Goal: Task Accomplishment & Management: Use online tool/utility

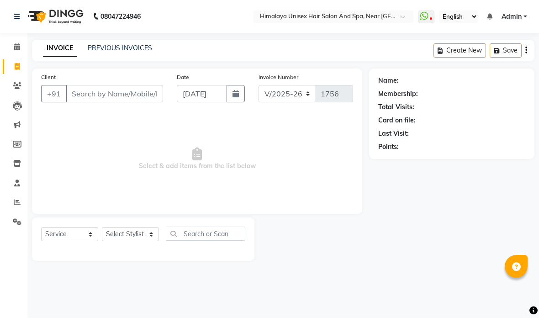
select select "4594"
select select "service"
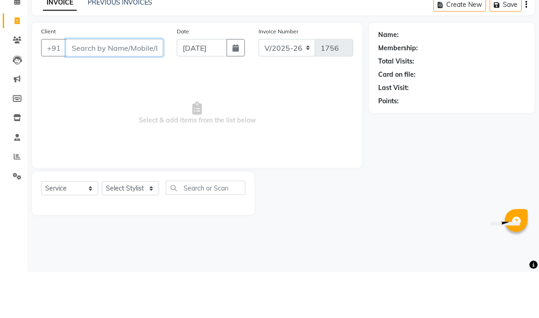
click at [80, 85] on input "Client" at bounding box center [114, 93] width 97 height 17
click at [93, 85] on input "Client" at bounding box center [114, 93] width 97 height 17
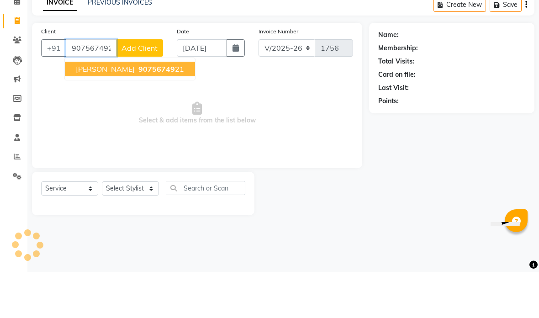
type input "9075674921"
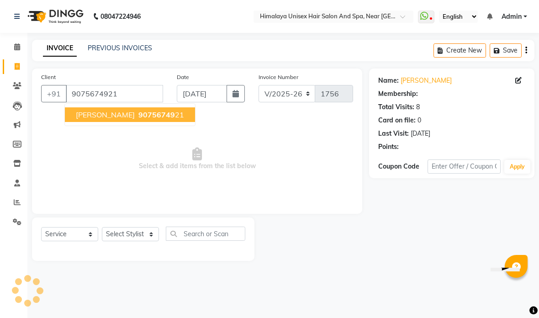
click at [125, 70] on div "Client [PHONE_NUMBER] [PERSON_NAME] 90756749 21 Date [DATE] Invoice Number V/20…" at bounding box center [197, 141] width 330 height 145
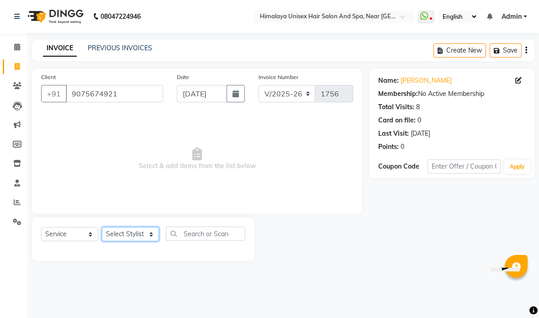
click at [154, 234] on select "Select Stylist [PERSON_NAME] Phase [PERSON_NAME] [PERSON_NAME] [PERSON_NAME] [P…" at bounding box center [130, 234] width 57 height 14
select select "26957"
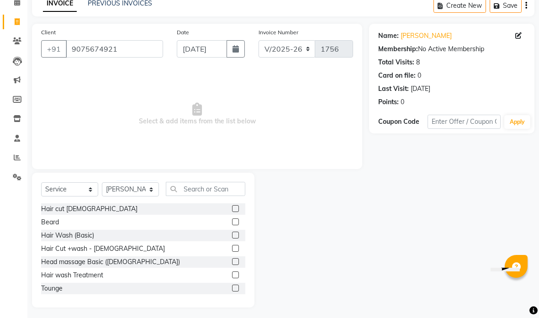
click at [57, 214] on div "Hair cut [DEMOGRAPHIC_DATA]" at bounding box center [89, 209] width 96 height 10
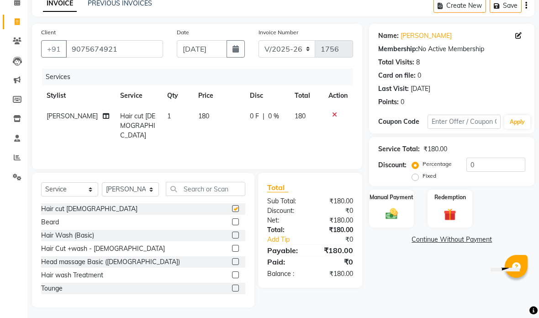
checkbox input "false"
click at [49, 227] on div "Beard" at bounding box center [50, 223] width 18 height 10
checkbox input "false"
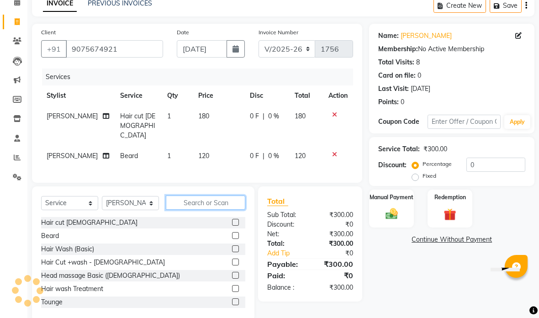
click at [205, 210] on input "text" at bounding box center [206, 203] width 80 height 14
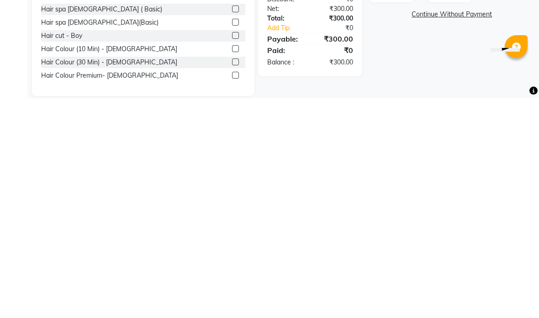
scroll to position [62, 0]
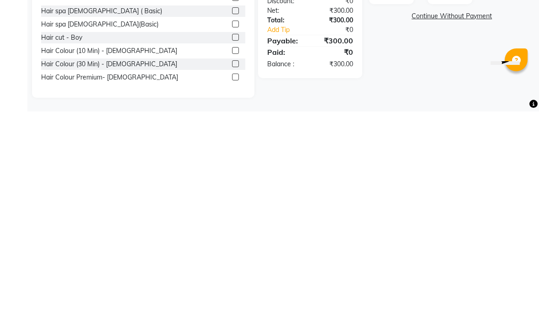
type input "Hair"
click at [50, 279] on div "Hair Colour Premium- [DEMOGRAPHIC_DATA]" at bounding box center [109, 284] width 137 height 10
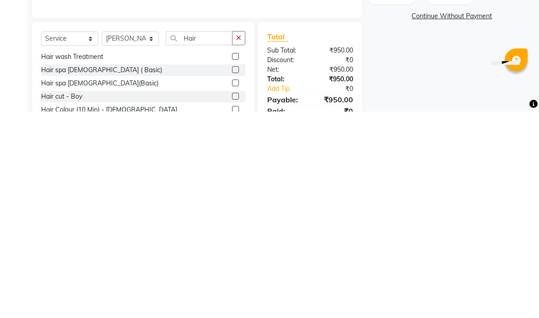
scroll to position [101, 0]
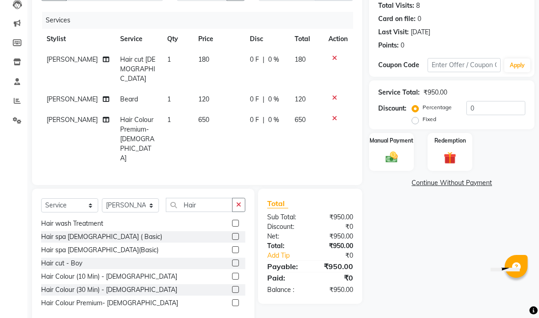
checkbox input "false"
click at [199, 198] on input "Hair" at bounding box center [199, 205] width 67 height 14
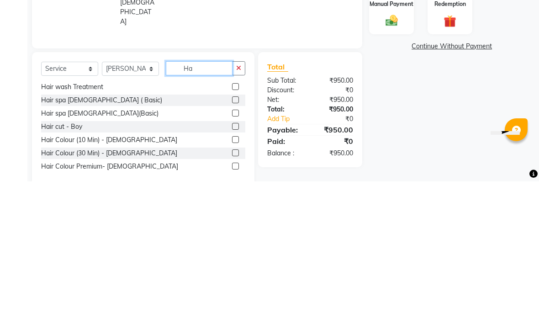
type input "H"
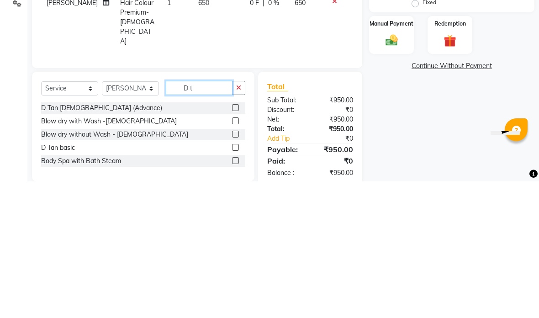
scroll to position [0, 0]
type input "D t"
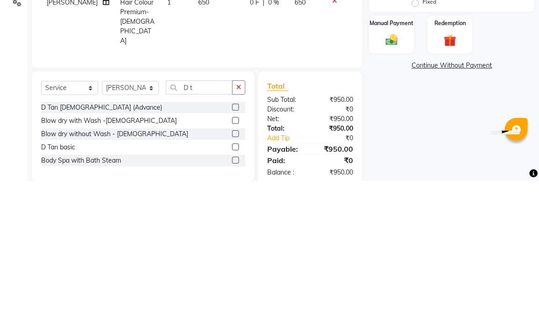
click at [54, 240] on div "D Tan [DEMOGRAPHIC_DATA] (Advance)" at bounding box center [101, 245] width 121 height 10
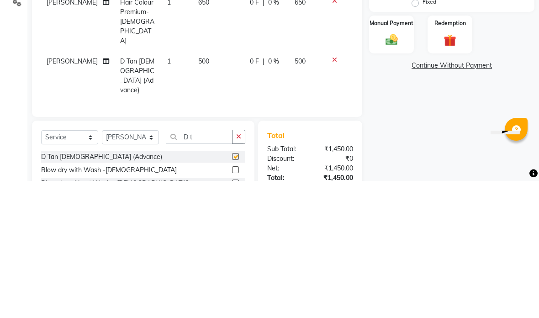
scroll to position [75, 0]
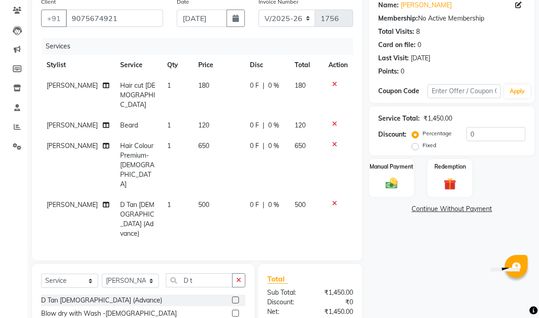
checkbox input "false"
click at [91, 274] on select "Select Service Product Membership Package Voucher Prepaid Gift Card" at bounding box center [69, 281] width 57 height 14
select select "product"
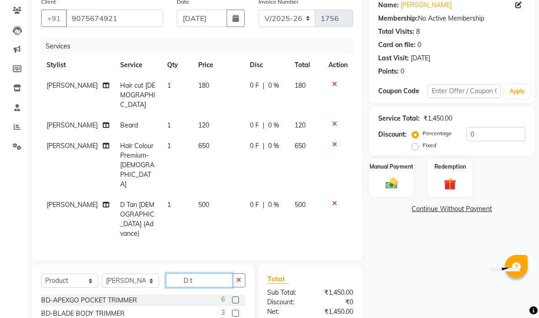
click at [213, 273] on input "D t" at bounding box center [199, 280] width 67 height 14
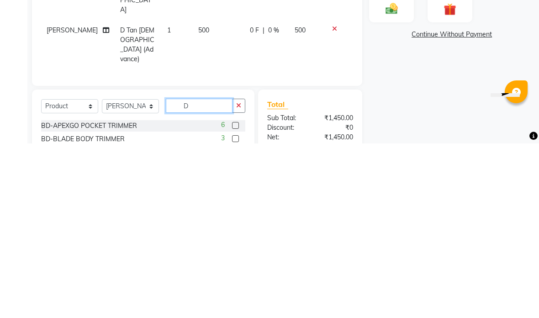
type input "D"
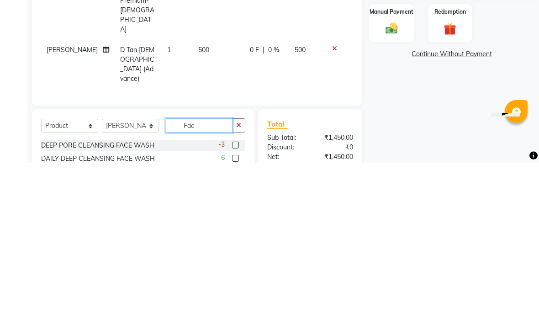
scroll to position [0, 0]
type input "Fac"
click at [97, 309] on div "DAILY DEEP CLEANSING FACE WASH" at bounding box center [98, 314] width 114 height 10
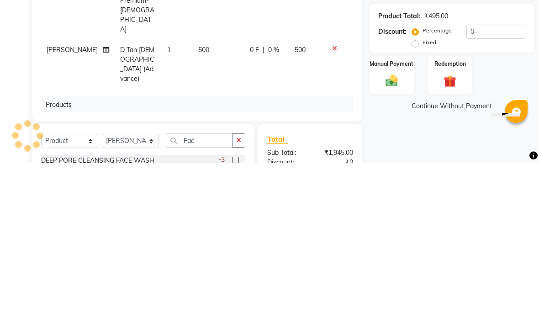
checkbox input "false"
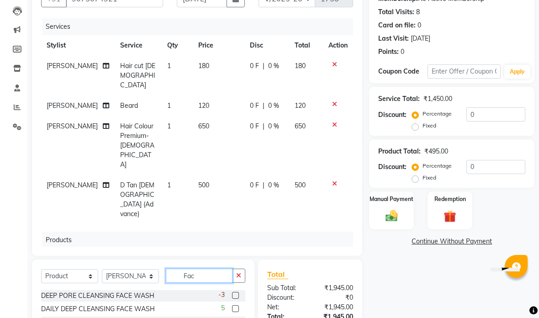
click at [208, 273] on input "Fac" at bounding box center [199, 276] width 67 height 14
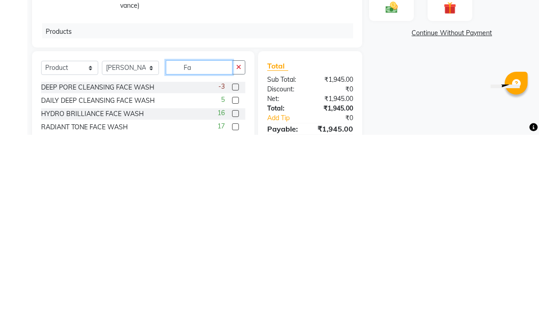
type input "F"
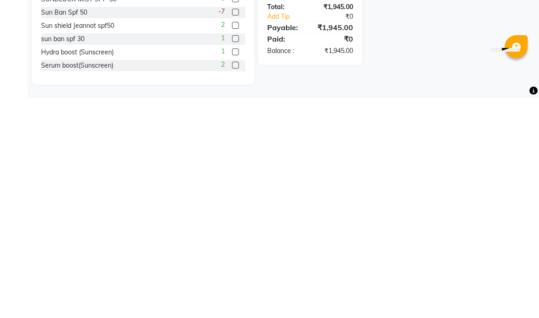
scroll to position [0, 0]
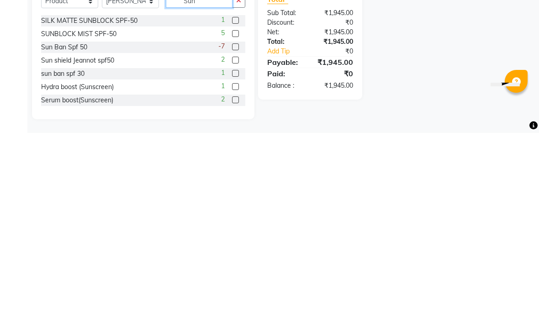
type input "Sun"
click at [99, 201] on div "SILK MATTE SUNBLOCK SPF-50" at bounding box center [89, 206] width 96 height 10
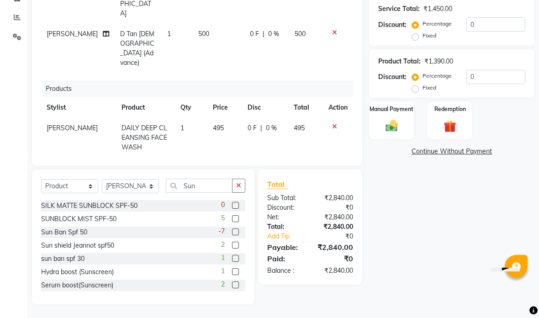
scroll to position [61, 0]
click at [332, 163] on icon at bounding box center [334, 166] width 5 height 6
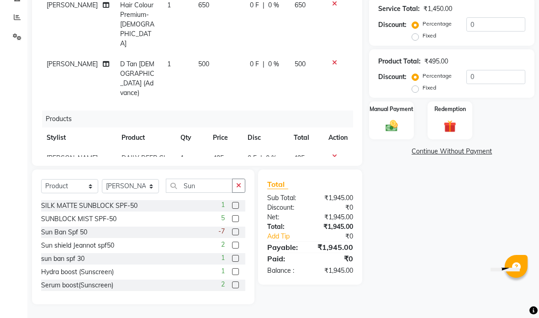
click at [114, 205] on div "SILK MATTE SUNBLOCK SPF-50" at bounding box center [89, 206] width 96 height 10
checkbox input "false"
click at [207, 190] on input "Sun" at bounding box center [199, 186] width 67 height 14
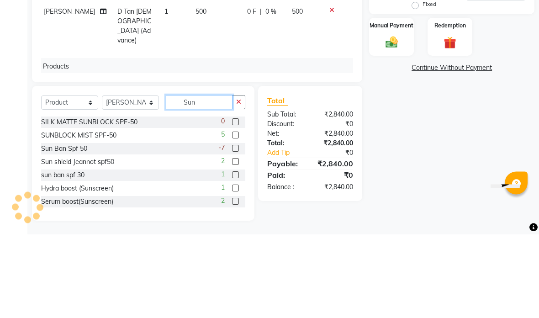
scroll to position [0, 2]
click at [414, 82] on div "Name: [PERSON_NAME] Membership: No Active Membership Total Visits: 8 Card on fi…" at bounding box center [455, 93] width 172 height 421
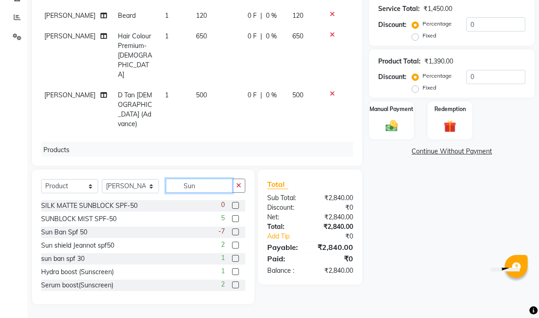
click at [215, 183] on input "Sun" at bounding box center [199, 186] width 67 height 14
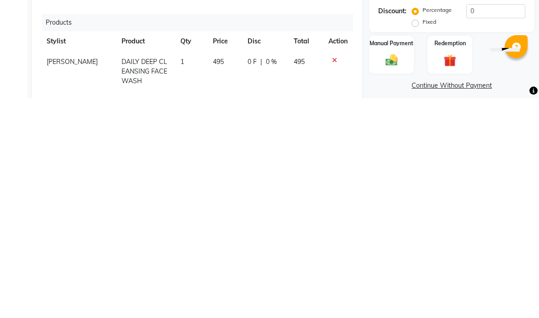
scroll to position [61, 0]
click at [336, 317] on icon at bounding box center [334, 320] width 5 height 6
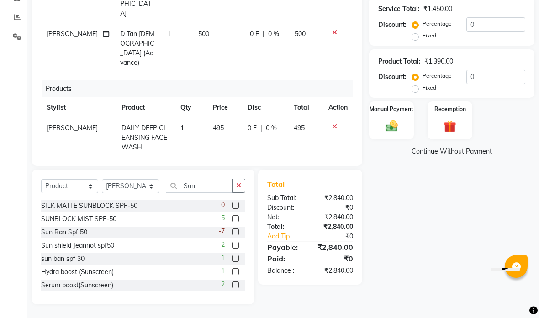
scroll to position [31, 0]
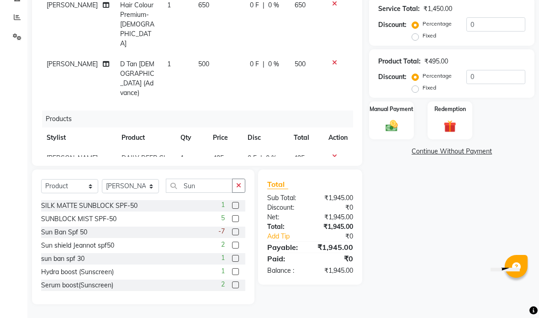
click at [334, 67] on div "Services Stylist Service Qty Price Disc Total Action [PERSON_NAME] Hair cut [DE…" at bounding box center [197, 42] width 312 height 229
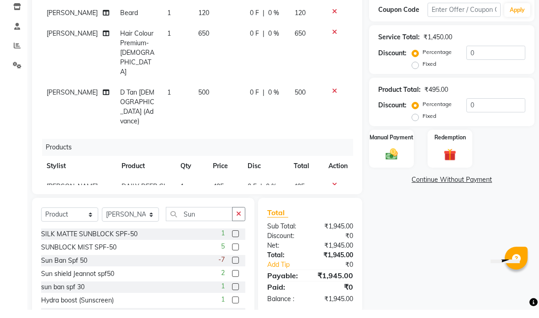
scroll to position [149, 0]
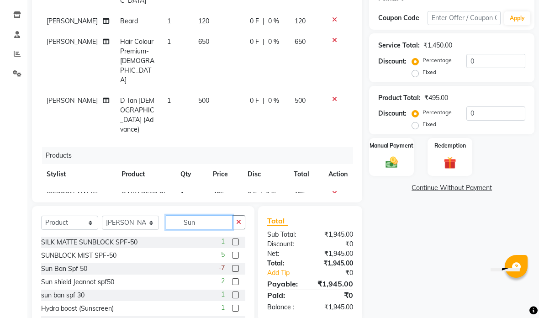
click at [208, 218] on input "Sun" at bounding box center [199, 222] width 67 height 14
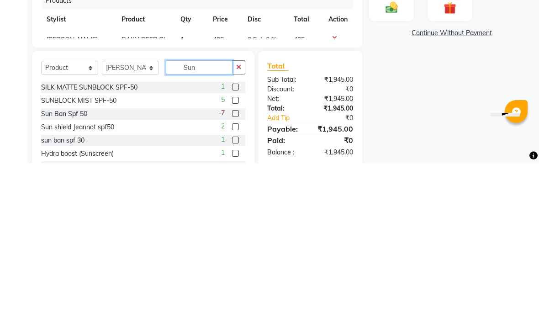
click at [196, 215] on input "Sun" at bounding box center [199, 222] width 67 height 14
click at [203, 215] on input "Sun" at bounding box center [199, 222] width 67 height 14
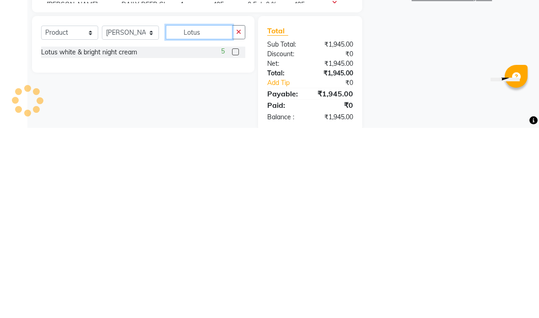
type input "Lotus"
click at [80, 238] on div "Lotus white & bright night cream" at bounding box center [89, 243] width 96 height 10
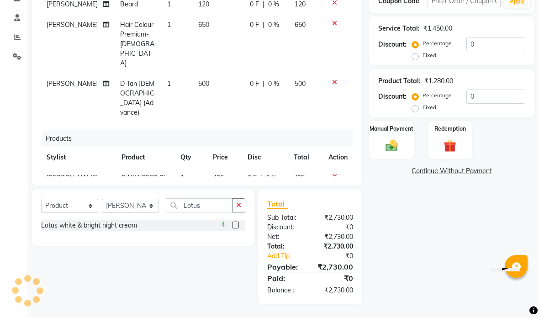
checkbox input "false"
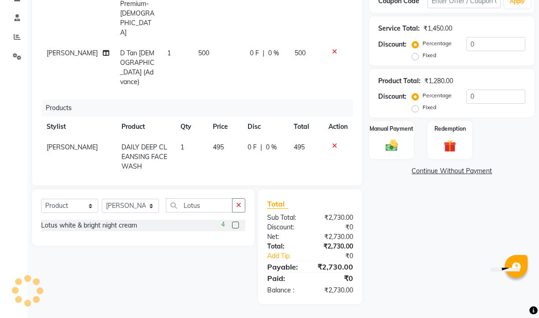
scroll to position [61, 0]
click at [181, 144] on span "1" at bounding box center [183, 148] width 4 height 8
select select "26957"
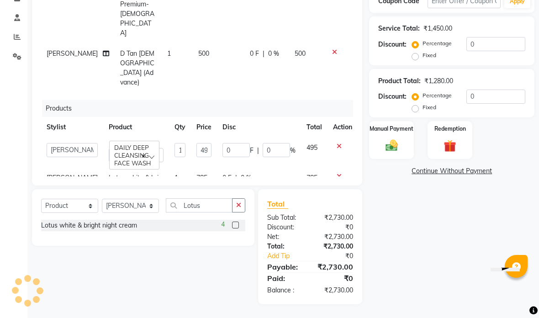
scroll to position [47, 0]
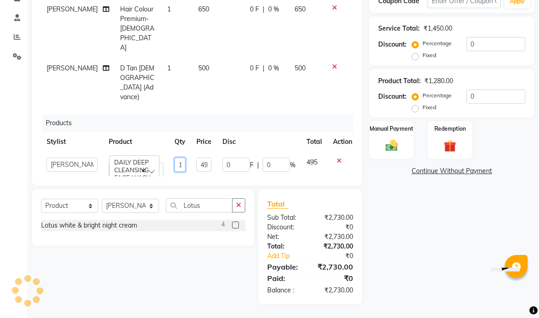
click at [175, 158] on input "1" at bounding box center [180, 165] width 11 height 14
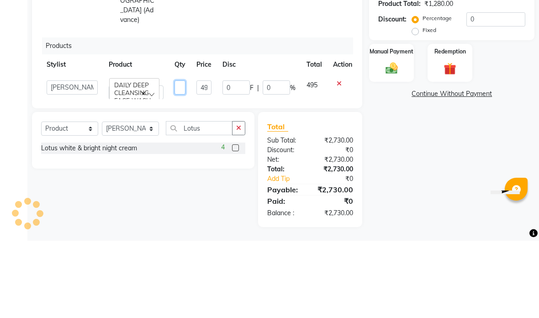
type input "2"
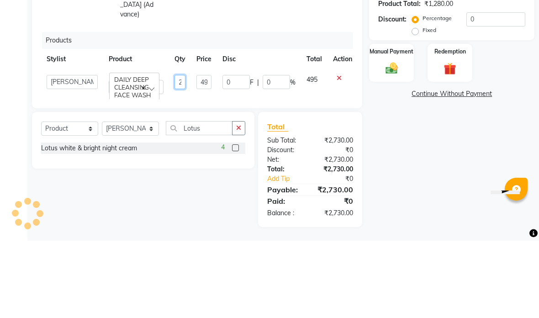
scroll to position [52, 0]
click at [373, 166] on div "Continue Without Payment" at bounding box center [452, 171] width 162 height 10
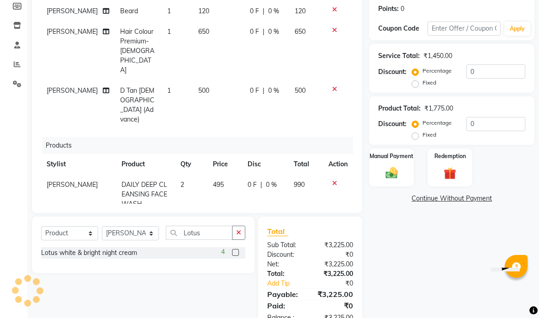
scroll to position [129, 0]
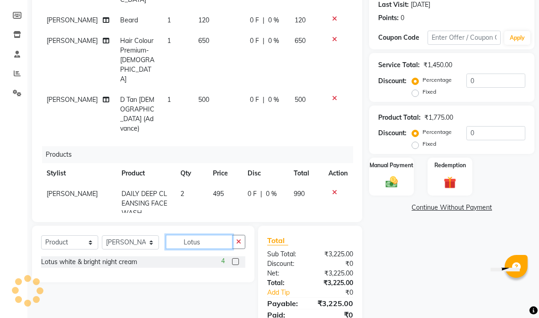
click at [212, 239] on input "Lotus" at bounding box center [199, 242] width 67 height 14
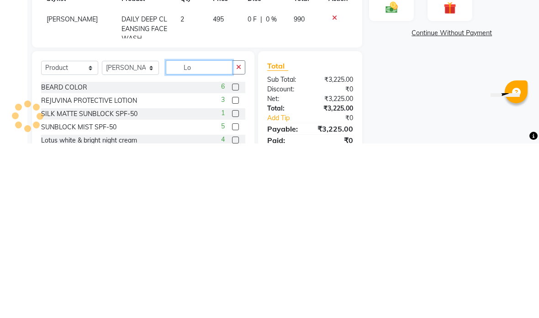
type input "L"
type input "T"
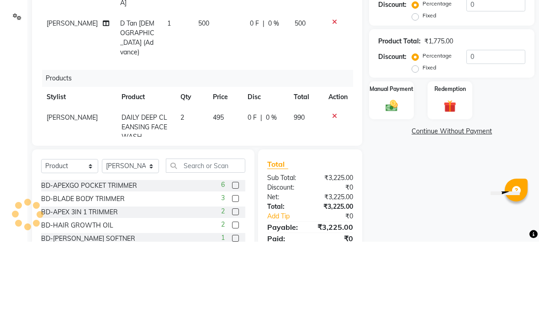
click at [423, 140] on label "Fixed" at bounding box center [430, 144] width 14 height 8
click at [414, 141] on input "Fixed" at bounding box center [417, 144] width 6 height 6
radio input "true"
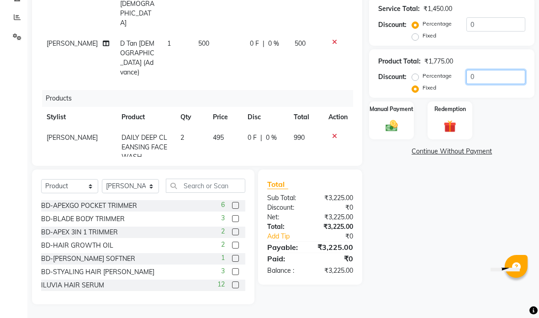
click at [482, 81] on input "0" at bounding box center [496, 77] width 59 height 14
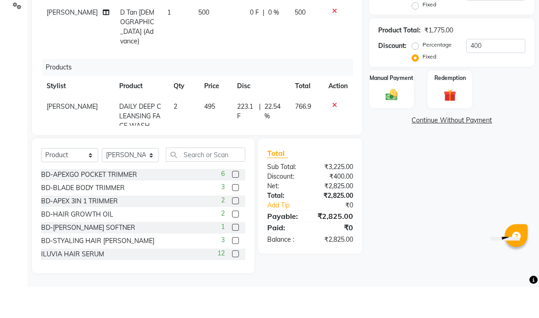
click at [400, 119] on img at bounding box center [392, 126] width 20 height 14
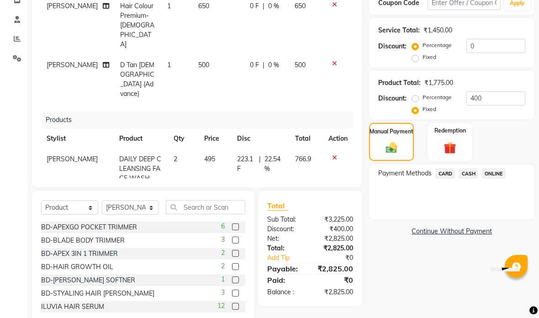
scroll to position [163, 0]
click at [490, 101] on input "400" at bounding box center [496, 99] width 59 height 14
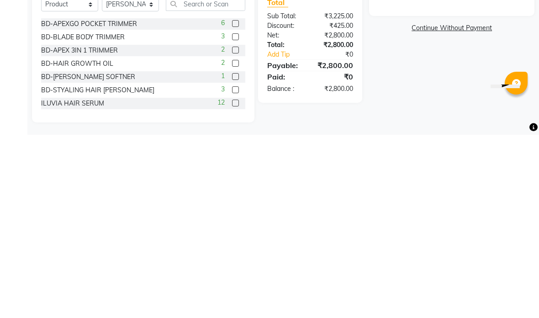
scroll to position [185, 0]
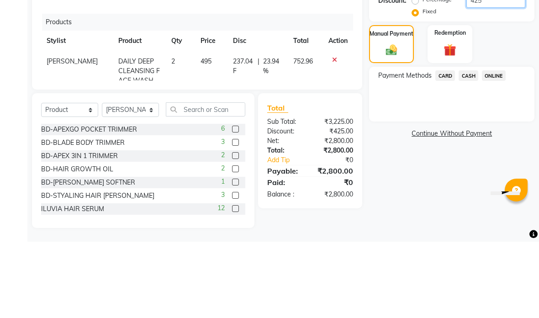
type input "425"
click at [493, 147] on span "ONLINE" at bounding box center [494, 152] width 24 height 11
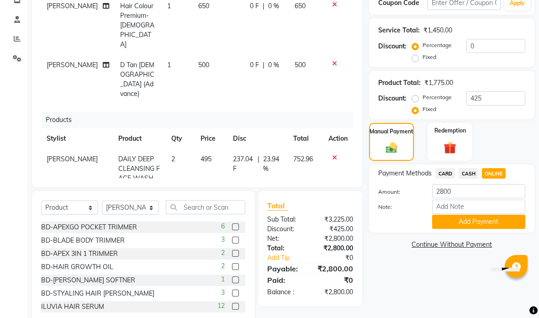
scroll to position [149, 0]
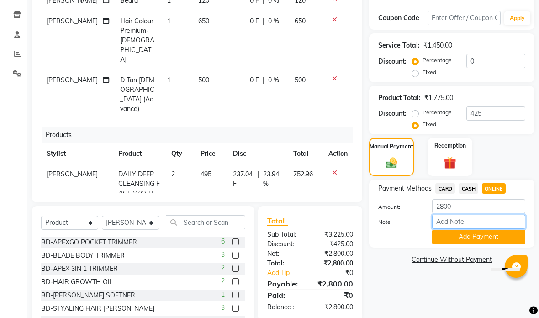
click at [469, 229] on input "Note:" at bounding box center [478, 222] width 93 height 14
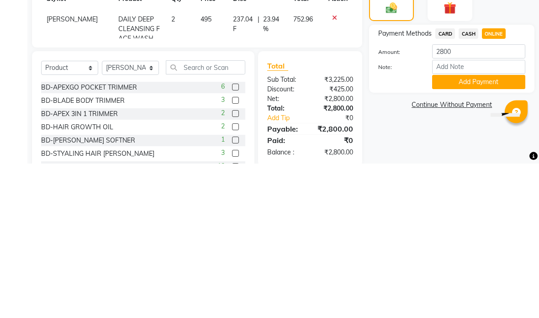
click at [481, 230] on button "Add Payment" at bounding box center [478, 237] width 93 height 14
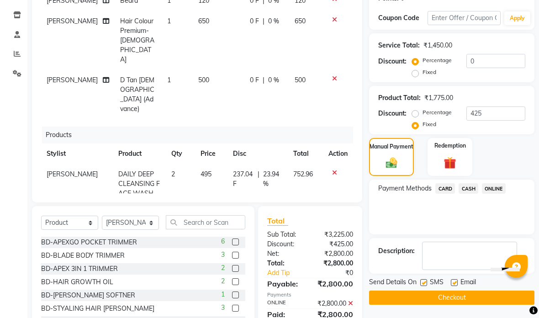
click at [451, 300] on button "Checkout" at bounding box center [451, 298] width 165 height 14
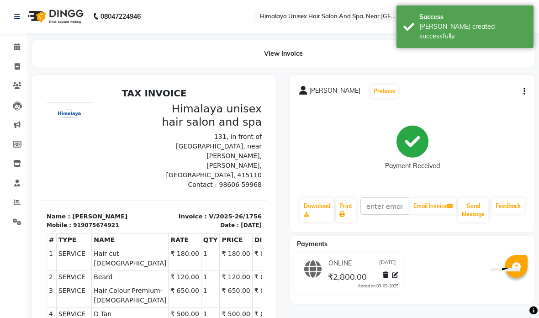
click at [17, 48] on icon at bounding box center [17, 46] width 6 height 7
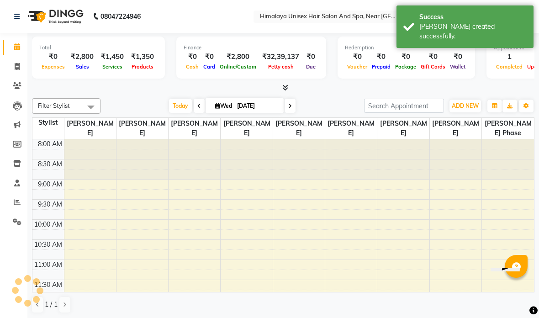
scroll to position [352, 0]
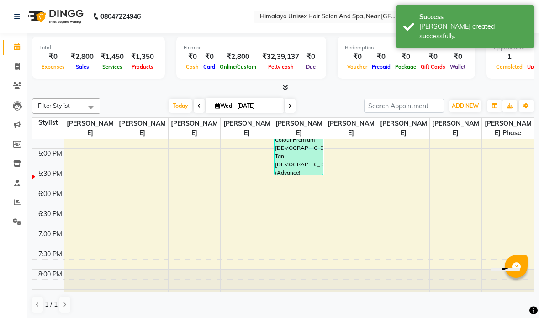
click at [19, 50] on icon at bounding box center [17, 46] width 6 height 7
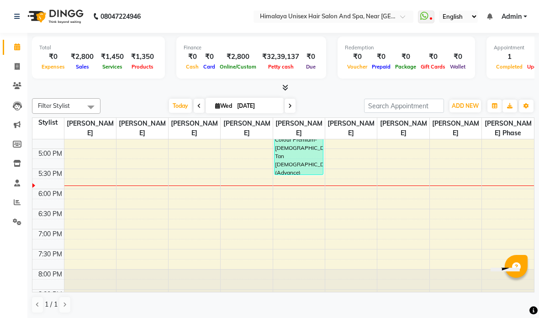
click at [16, 60] on link "Invoice" at bounding box center [14, 66] width 22 height 15
select select "service"
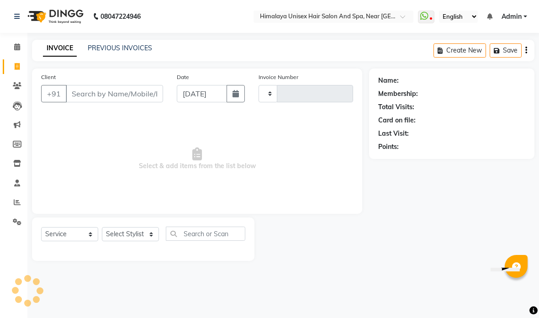
type input "1757"
select select "4594"
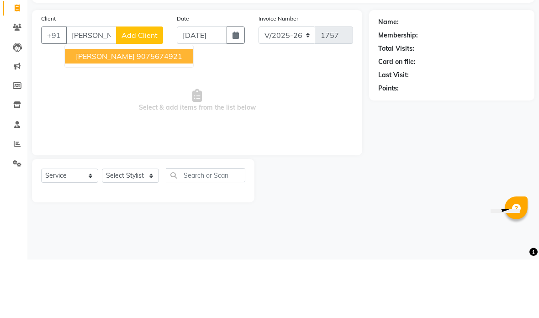
click at [137, 110] on ngb-highlight "9075674921" at bounding box center [160, 114] width 46 height 9
type input "9075674921"
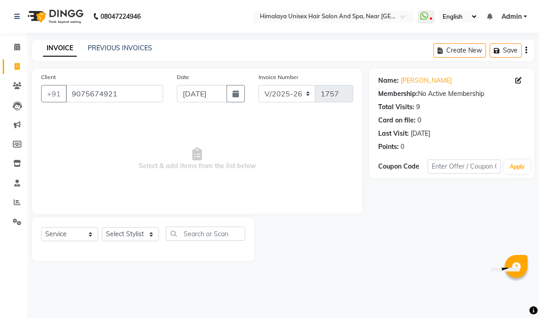
click at [411, 78] on link "[PERSON_NAME]" at bounding box center [426, 81] width 51 height 10
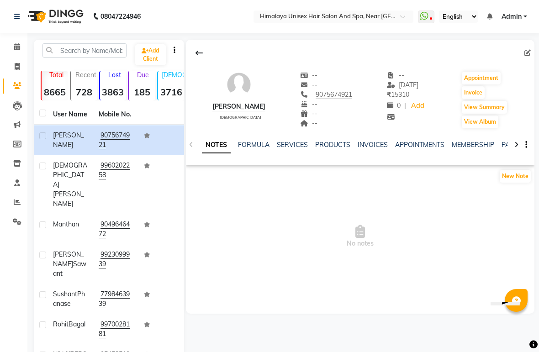
click at [301, 147] on link "SERVICES" at bounding box center [292, 145] width 31 height 8
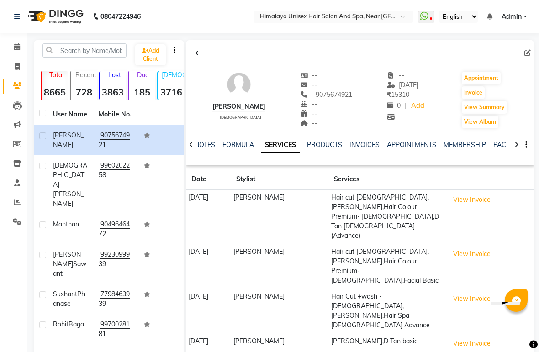
click at [480, 203] on button "View Invoice" at bounding box center [472, 200] width 46 height 14
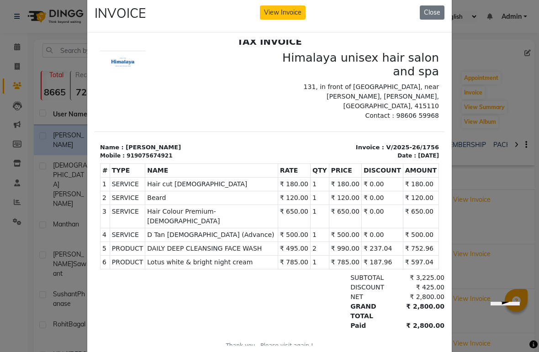
scroll to position [14, 0]
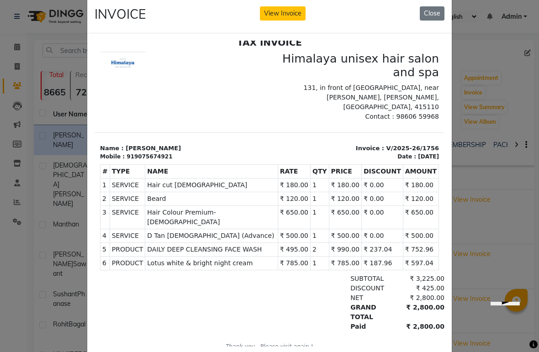
click at [277, 9] on button "View Invoice" at bounding box center [283, 13] width 46 height 14
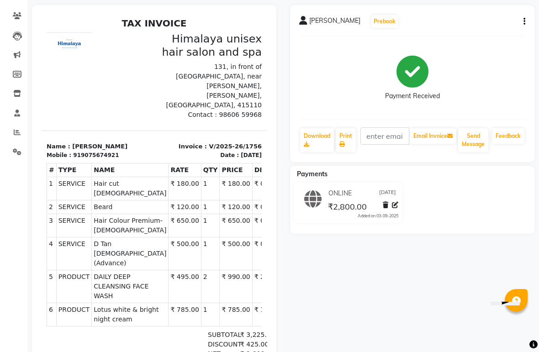
scroll to position [63, 0]
